Goal: Check status: Check status

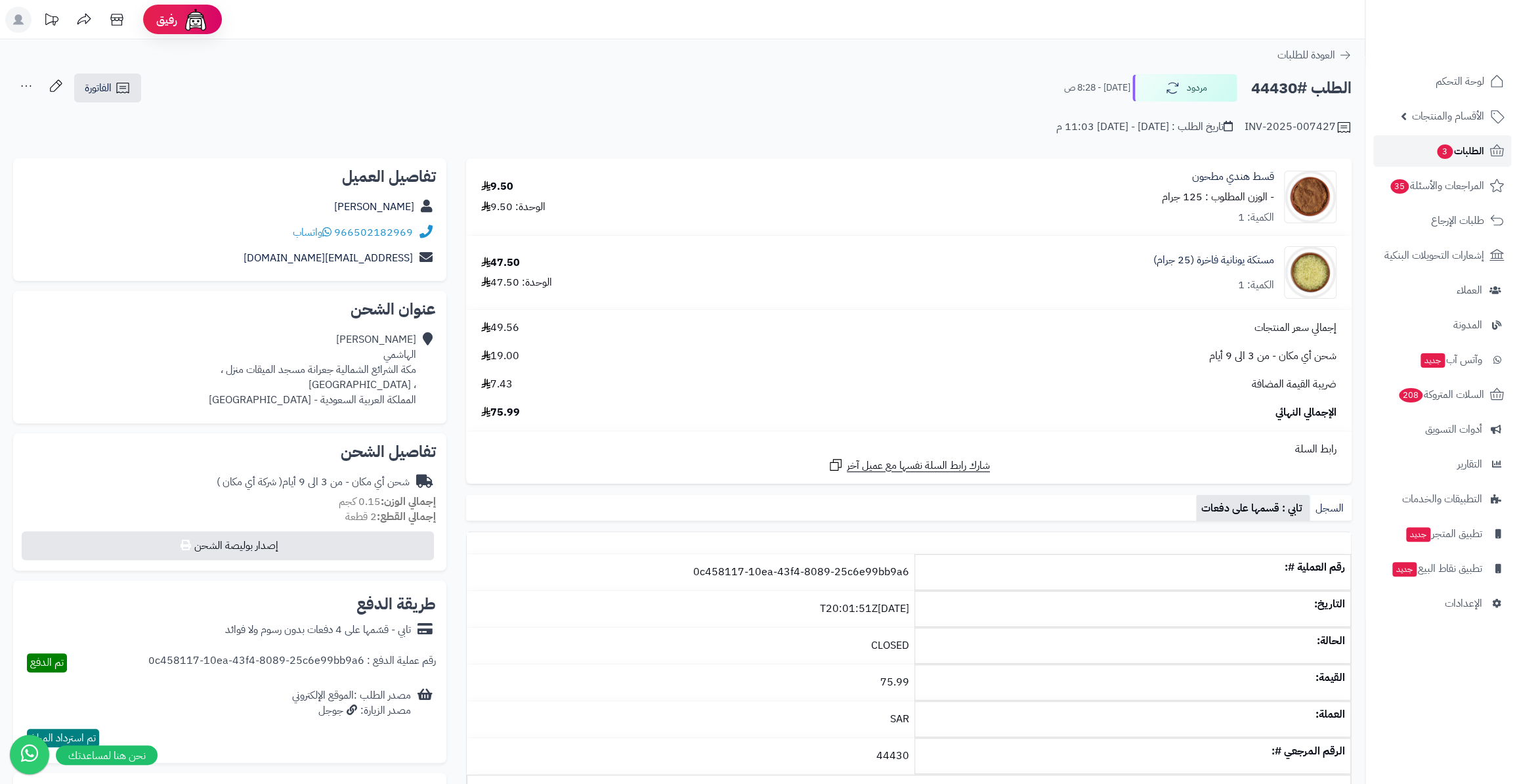
click at [1480, 145] on span "الطلبات 3" at bounding box center [1460, 151] width 49 height 19
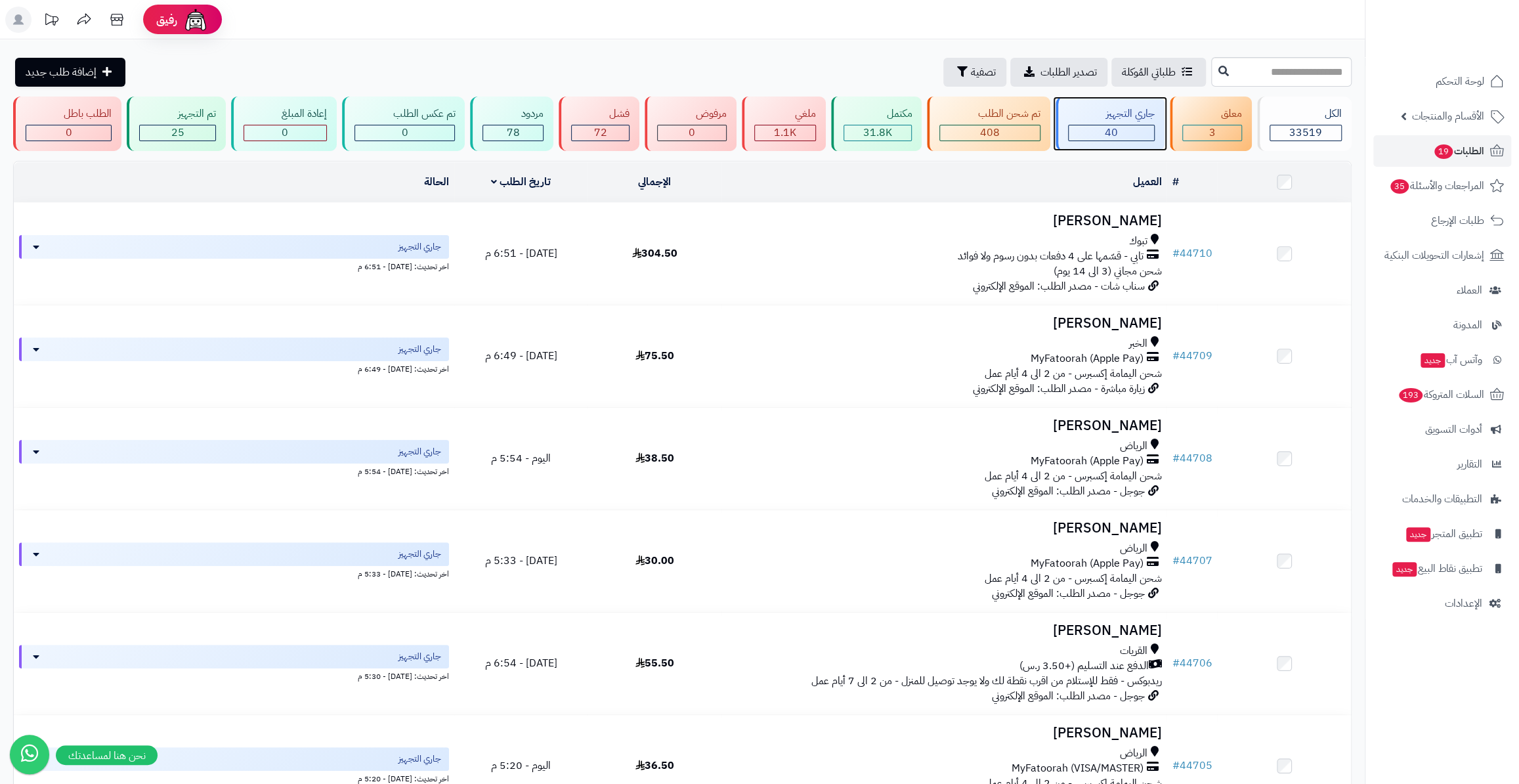
click at [1128, 147] on div "جاري التجهيز 40" at bounding box center [1110, 123] width 109 height 54
